Goal: Information Seeking & Learning: Learn about a topic

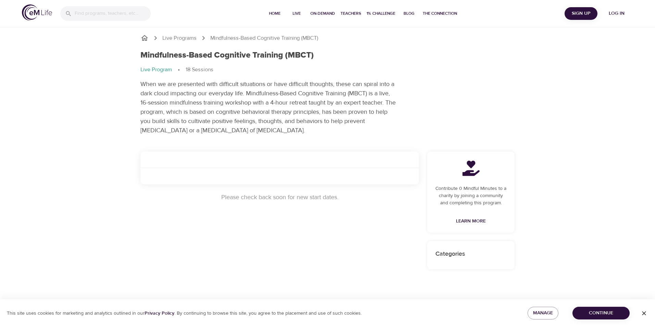
click at [614, 16] on span "Log in" at bounding box center [615, 13] width 27 height 9
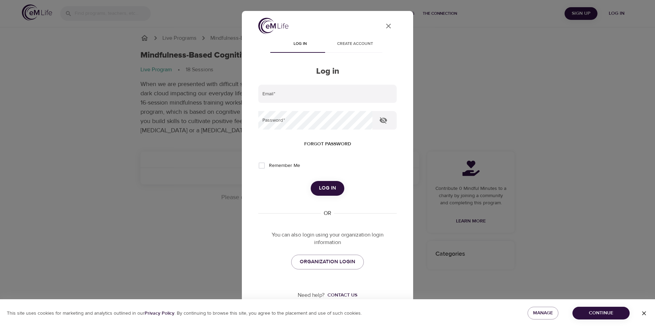
type input "rebecca.smith4@ssmhealth.com"
click at [258, 166] on input "Remember Me" at bounding box center [261, 165] width 14 height 14
checkbox input "true"
click at [322, 188] on span "Log in" at bounding box center [327, 187] width 17 height 9
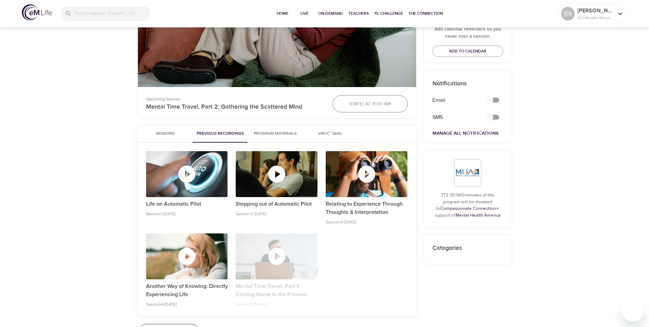
scroll to position [231, 0]
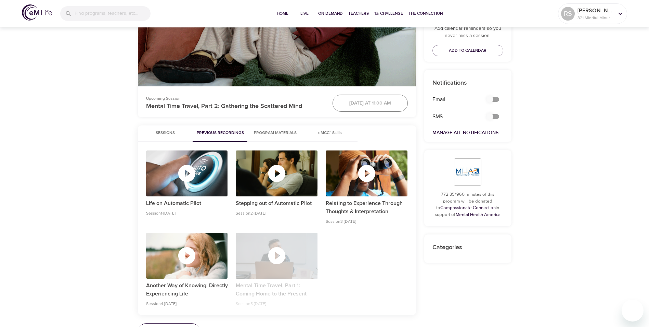
click at [276, 257] on icon "button" at bounding box center [277, 255] width 21 height 21
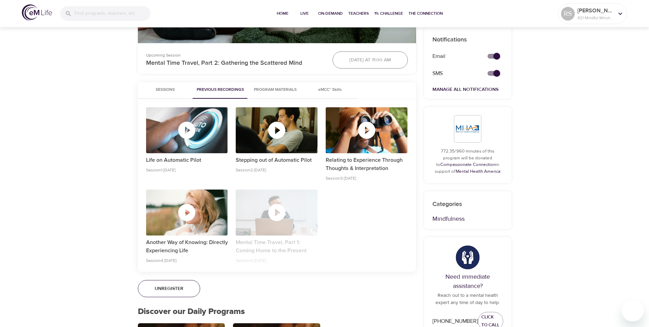
scroll to position [279, 0]
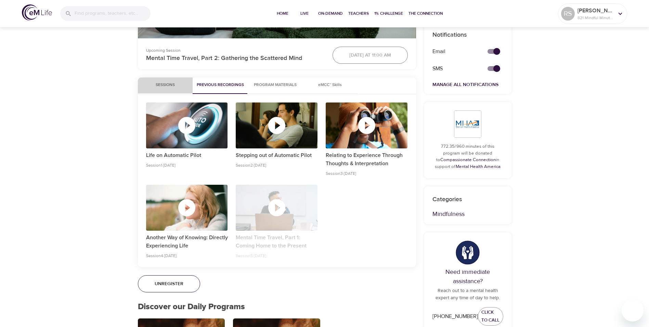
click at [172, 88] on span "Sessions" at bounding box center [165, 84] width 47 height 7
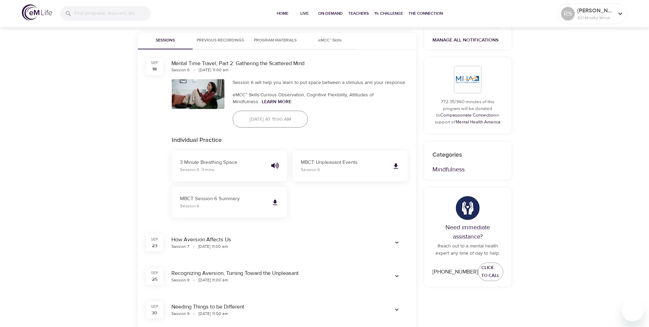
scroll to position [321, 0]
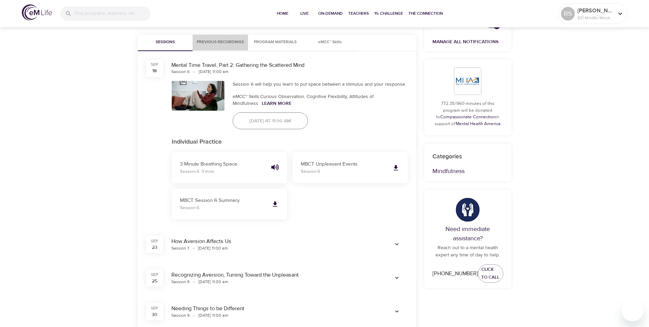
click at [215, 47] on button "Previous Recordings" at bounding box center [220, 43] width 55 height 16
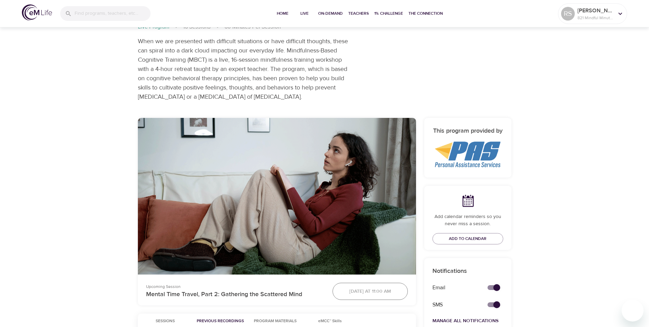
scroll to position [0, 0]
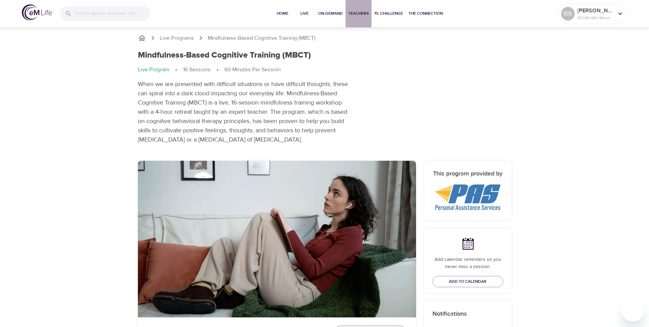
click at [361, 13] on span "Teachers" at bounding box center [358, 13] width 21 height 7
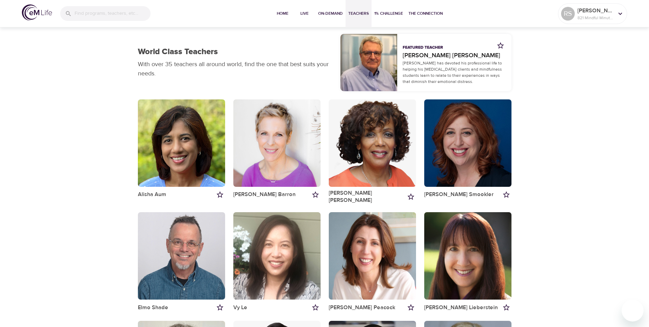
click at [463, 140] on div "button" at bounding box center [467, 142] width 87 height 87
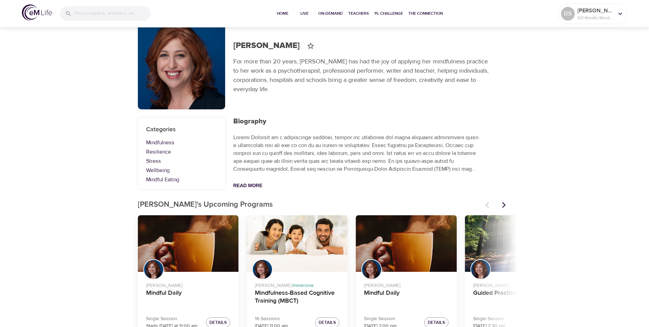
scroll to position [27, 0]
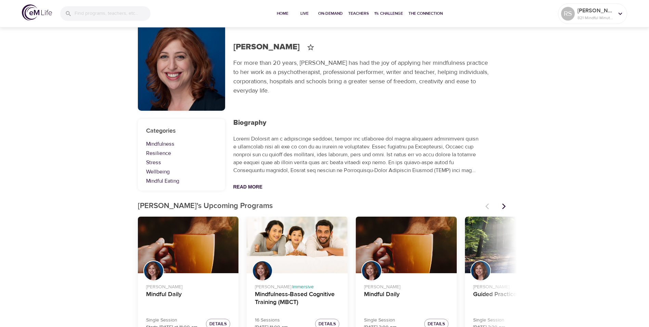
click at [270, 50] on h1 "[PERSON_NAME]" at bounding box center [266, 47] width 66 height 10
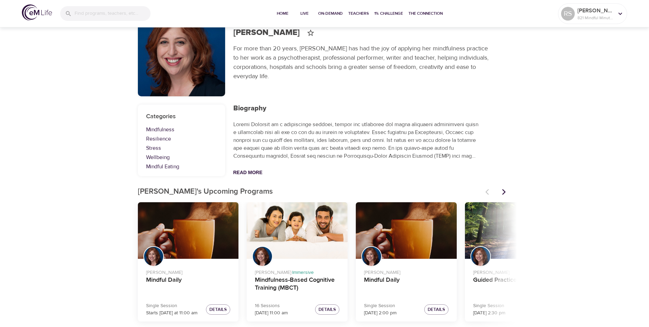
scroll to position [0, 0]
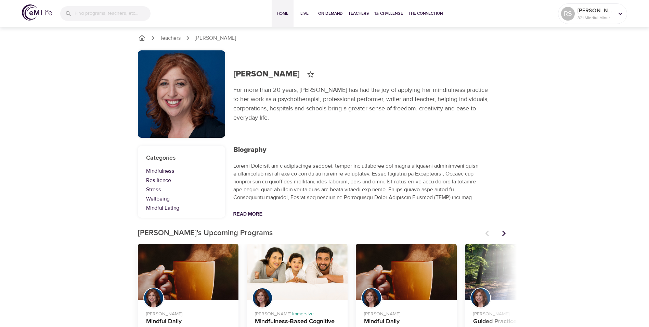
click at [289, 13] on span "Home" at bounding box center [283, 13] width 16 height 7
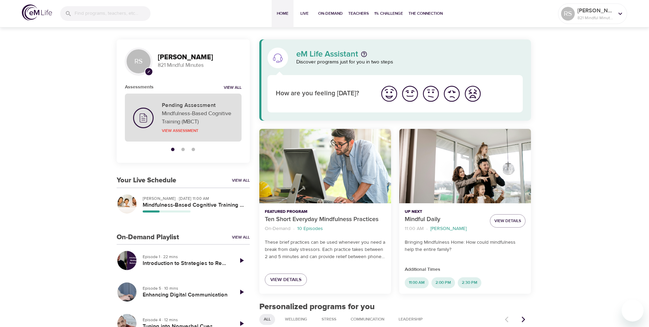
click at [206, 107] on h5 "Pending Assessment" at bounding box center [198, 105] width 72 height 7
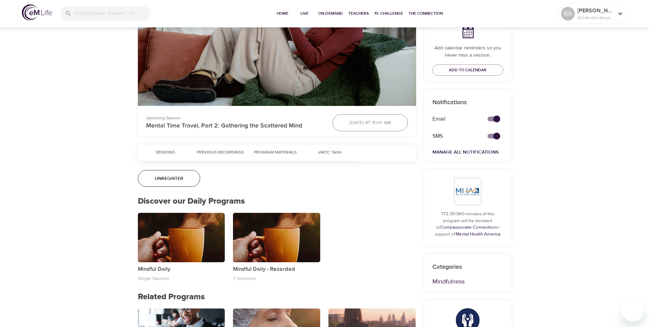
scroll to position [212, 0]
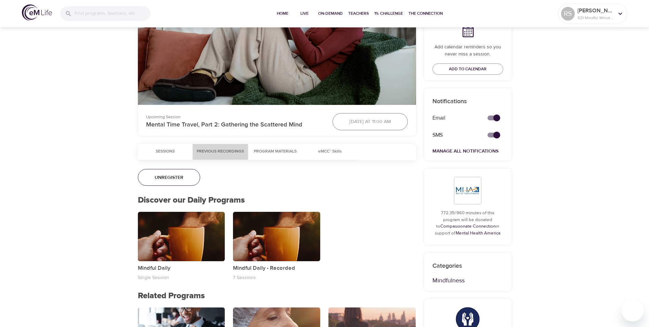
click at [225, 151] on span "Previous Recordings" at bounding box center [220, 151] width 47 height 7
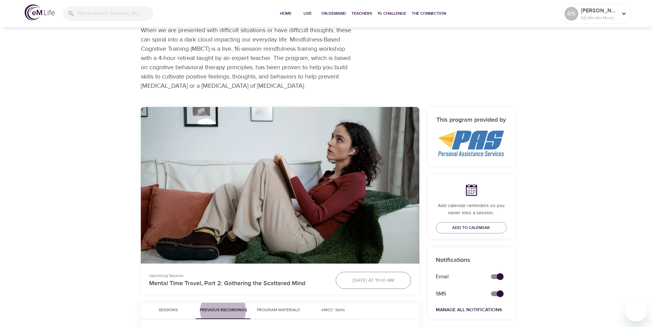
scroll to position [0, 0]
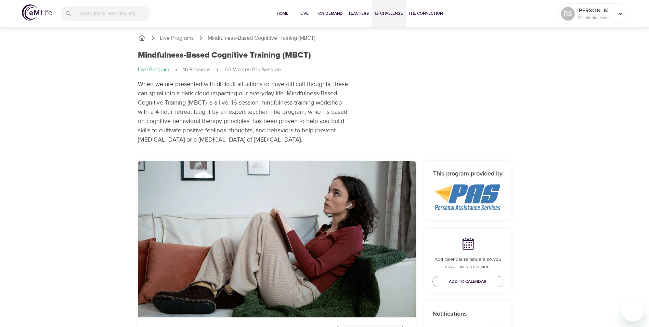
click at [393, 18] on button "1% Challenge" at bounding box center [389, 13] width 34 height 27
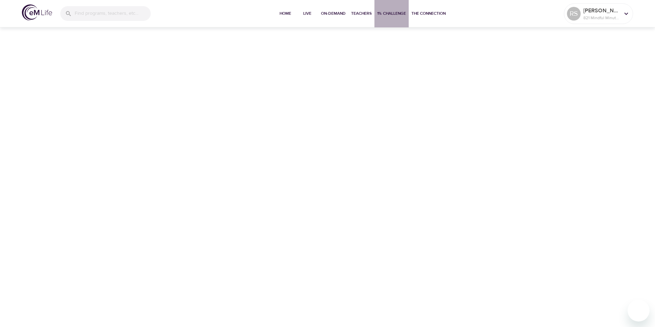
click at [395, 13] on span "1% Challenge" at bounding box center [391, 13] width 29 height 7
click at [308, 16] on span "Live" at bounding box center [307, 13] width 16 height 7
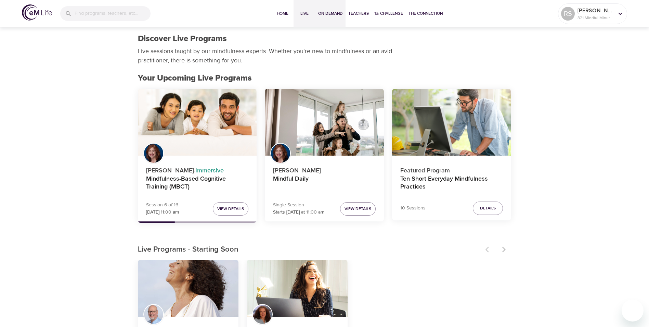
click at [332, 17] on button "On-Demand" at bounding box center [331, 13] width 30 height 27
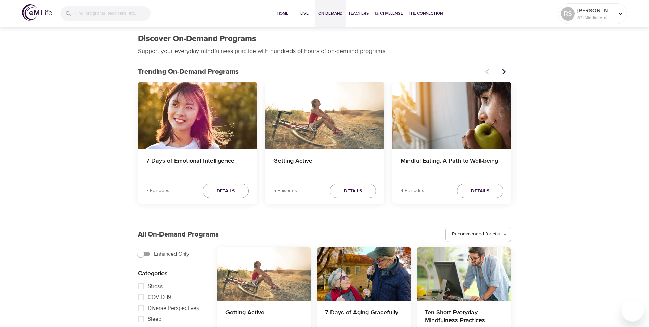
click at [504, 75] on button "Next items" at bounding box center [504, 71] width 15 height 15
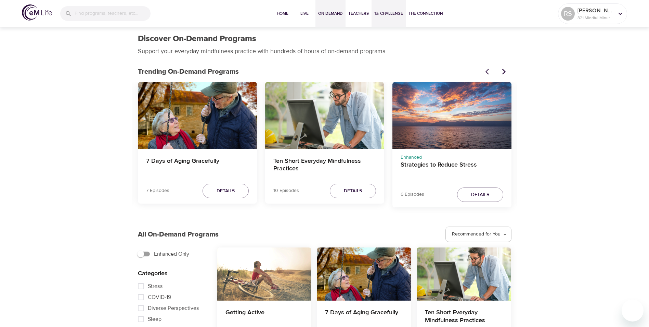
click at [383, 12] on span "1% Challenge" at bounding box center [389, 13] width 29 height 7
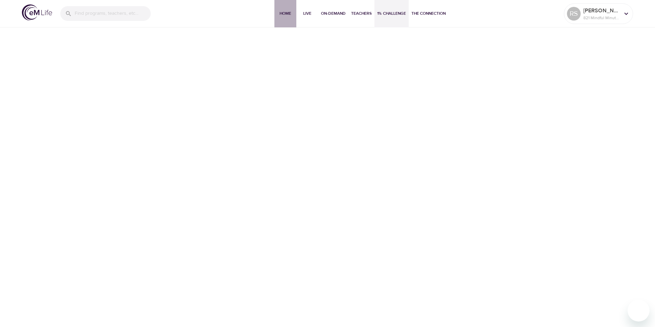
click at [278, 17] on button "Home" at bounding box center [285, 13] width 22 height 27
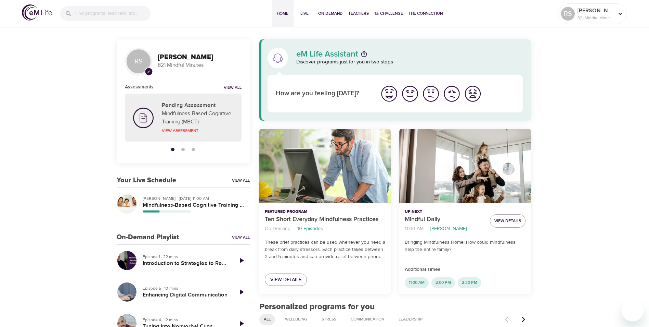
click at [391, 100] on img "I'm feeling great" at bounding box center [389, 93] width 19 height 19
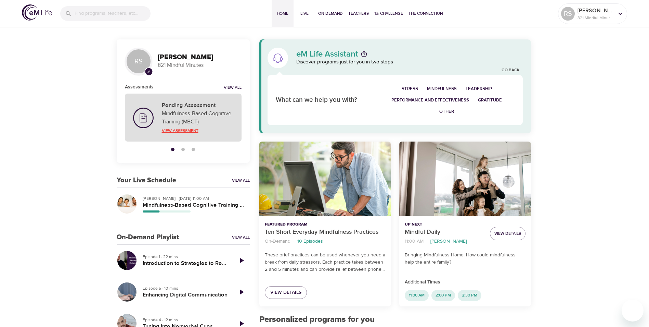
click at [188, 132] on p "View Assessment" at bounding box center [198, 130] width 72 height 6
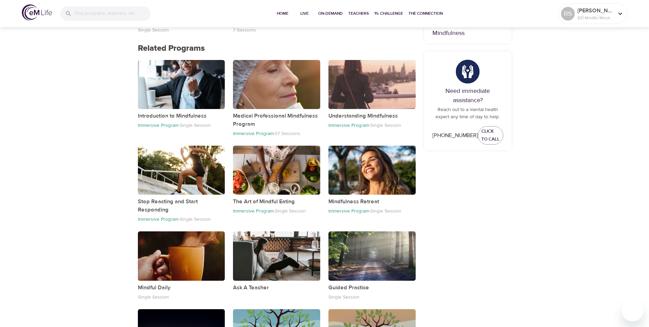
scroll to position [600, 0]
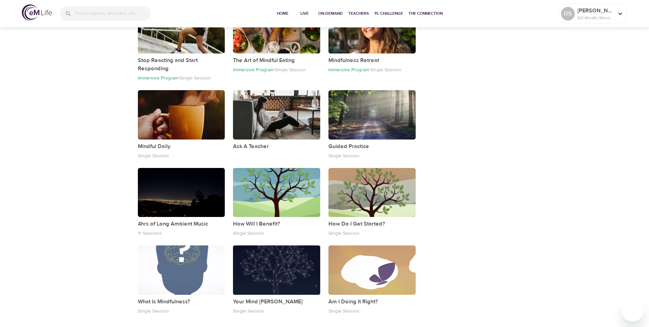
click at [304, 272] on div "button" at bounding box center [276, 269] width 87 height 49
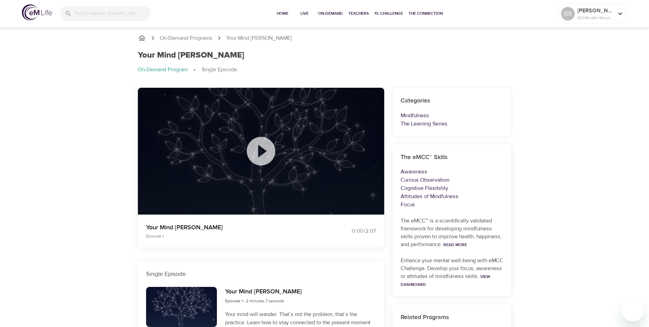
click at [258, 155] on icon at bounding box center [261, 151] width 34 height 34
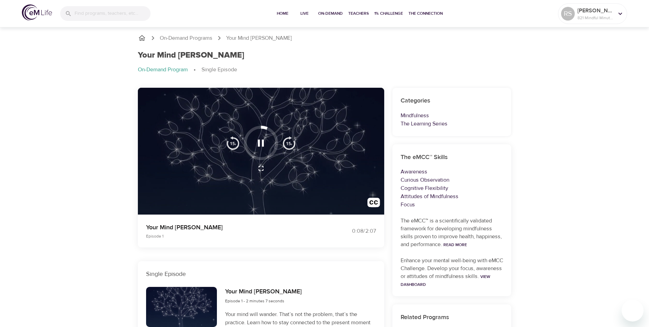
click at [327, 167] on div at bounding box center [261, 151] width 246 height 127
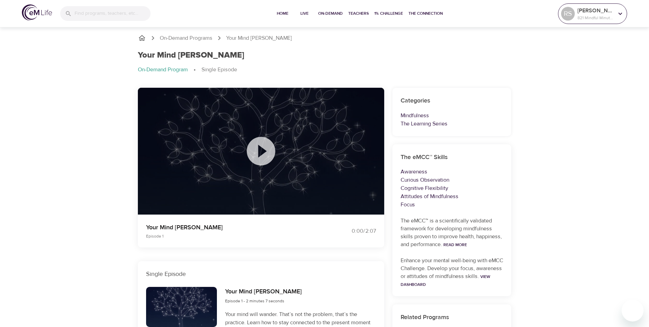
click at [595, 15] on p "821 Mindful Minutes" at bounding box center [596, 18] width 36 height 6
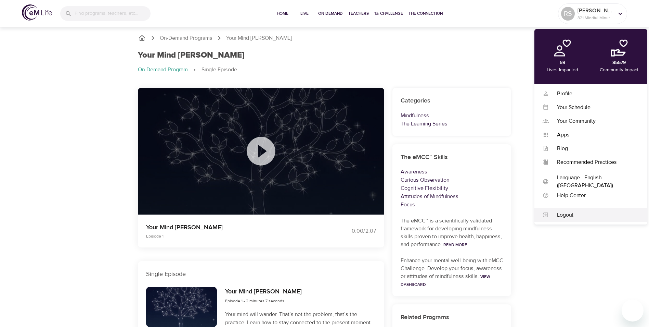
click at [563, 218] on div "Logout" at bounding box center [594, 215] width 90 height 8
